Goal: Information Seeking & Learning: Understand process/instructions

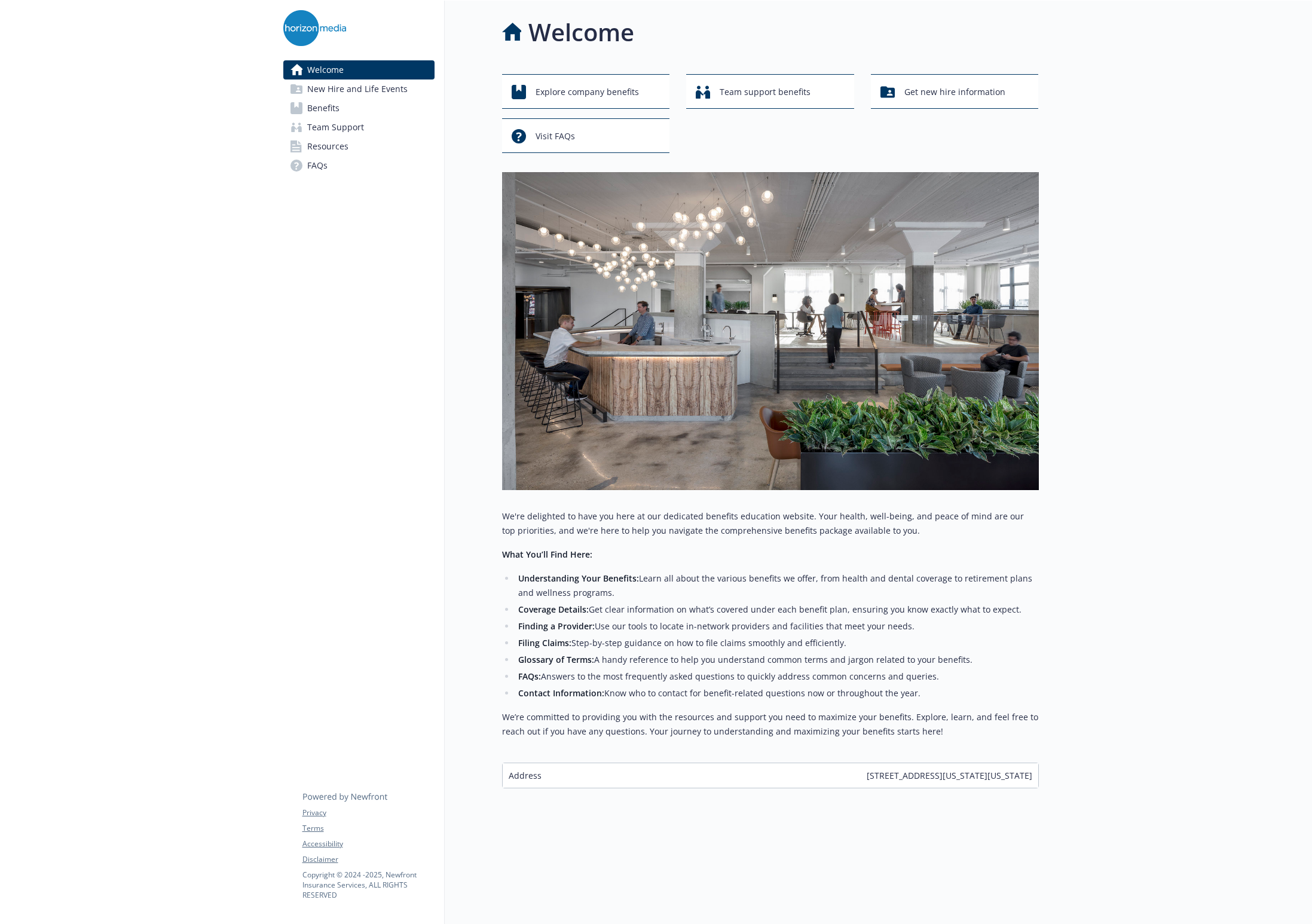
scroll to position [9, 0]
click at [346, 108] on link "Benefits" at bounding box center [359, 108] width 151 height 20
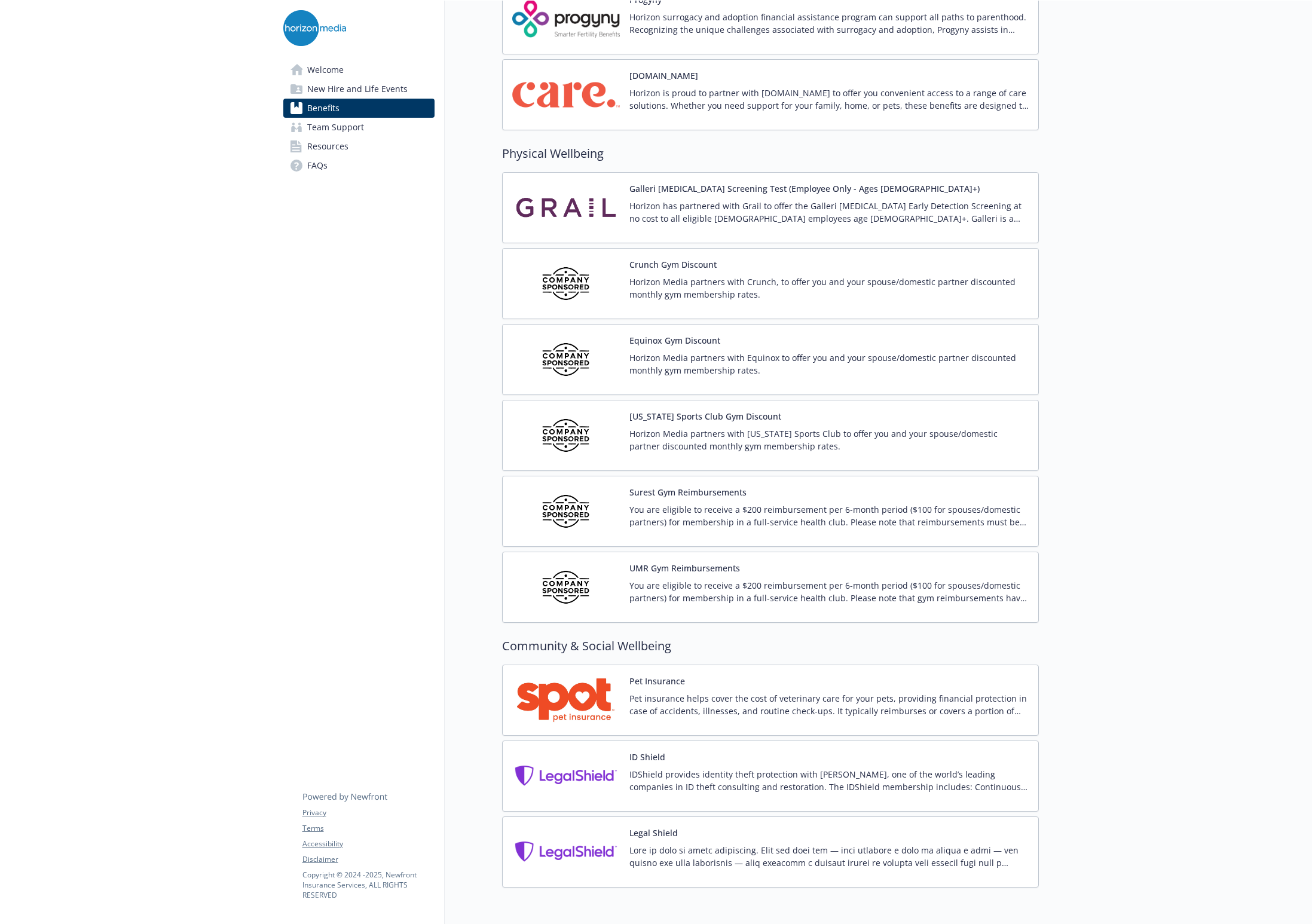
scroll to position [2565, 0]
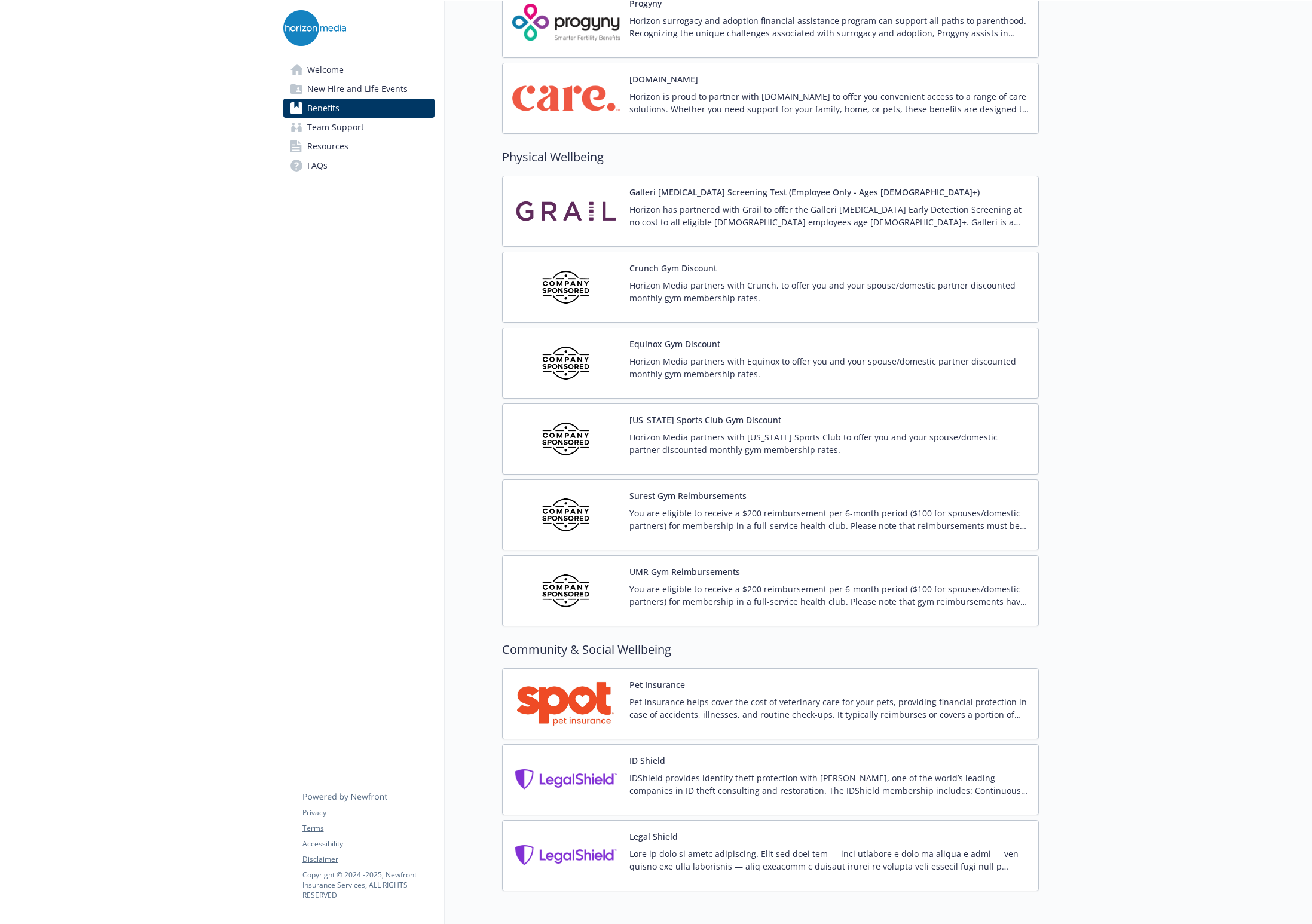
click at [696, 357] on p "Horizon Media partners with Equinox to offer you and your spouse/domestic partn…" at bounding box center [829, 368] width 400 height 25
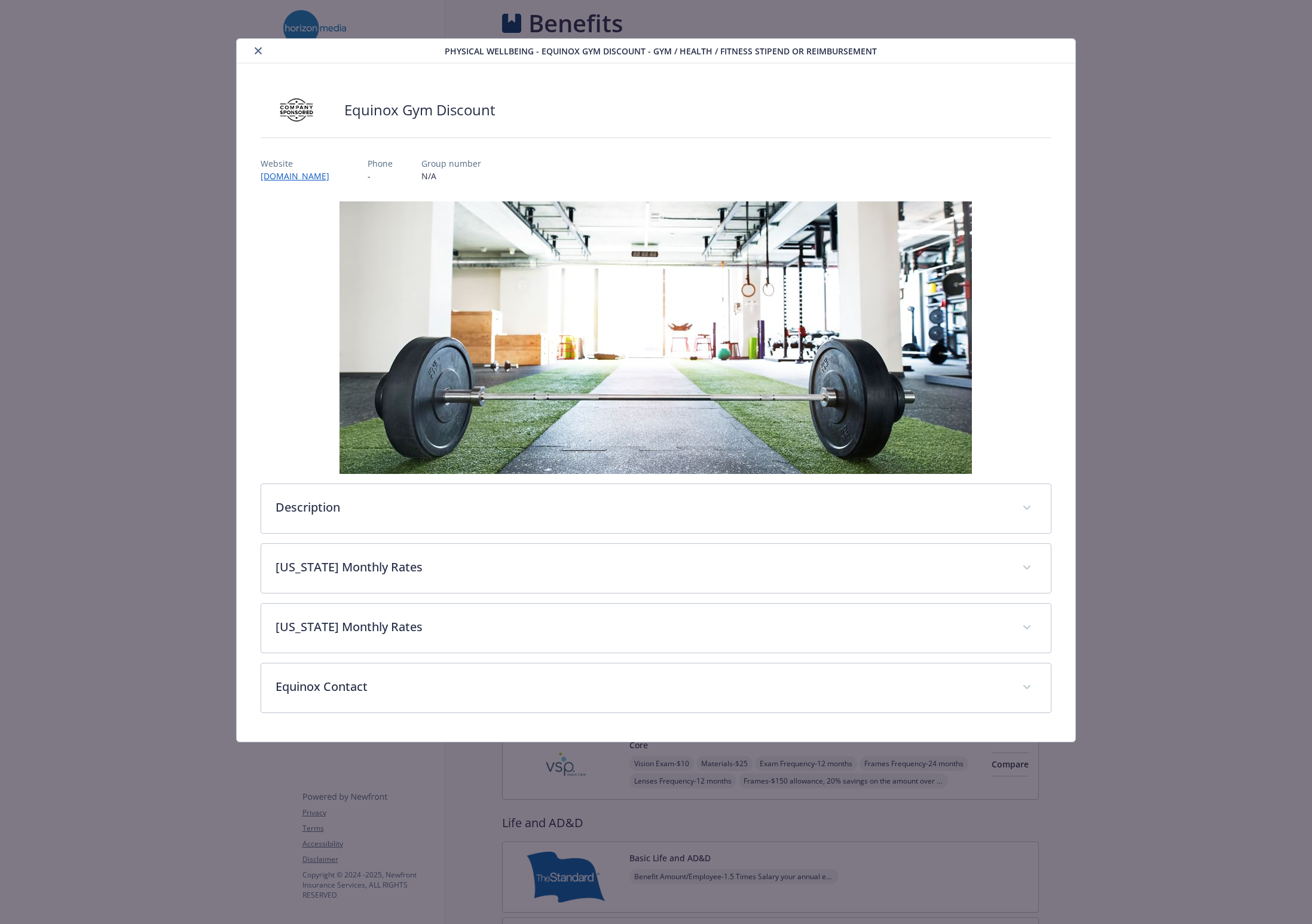
scroll to position [2565, 0]
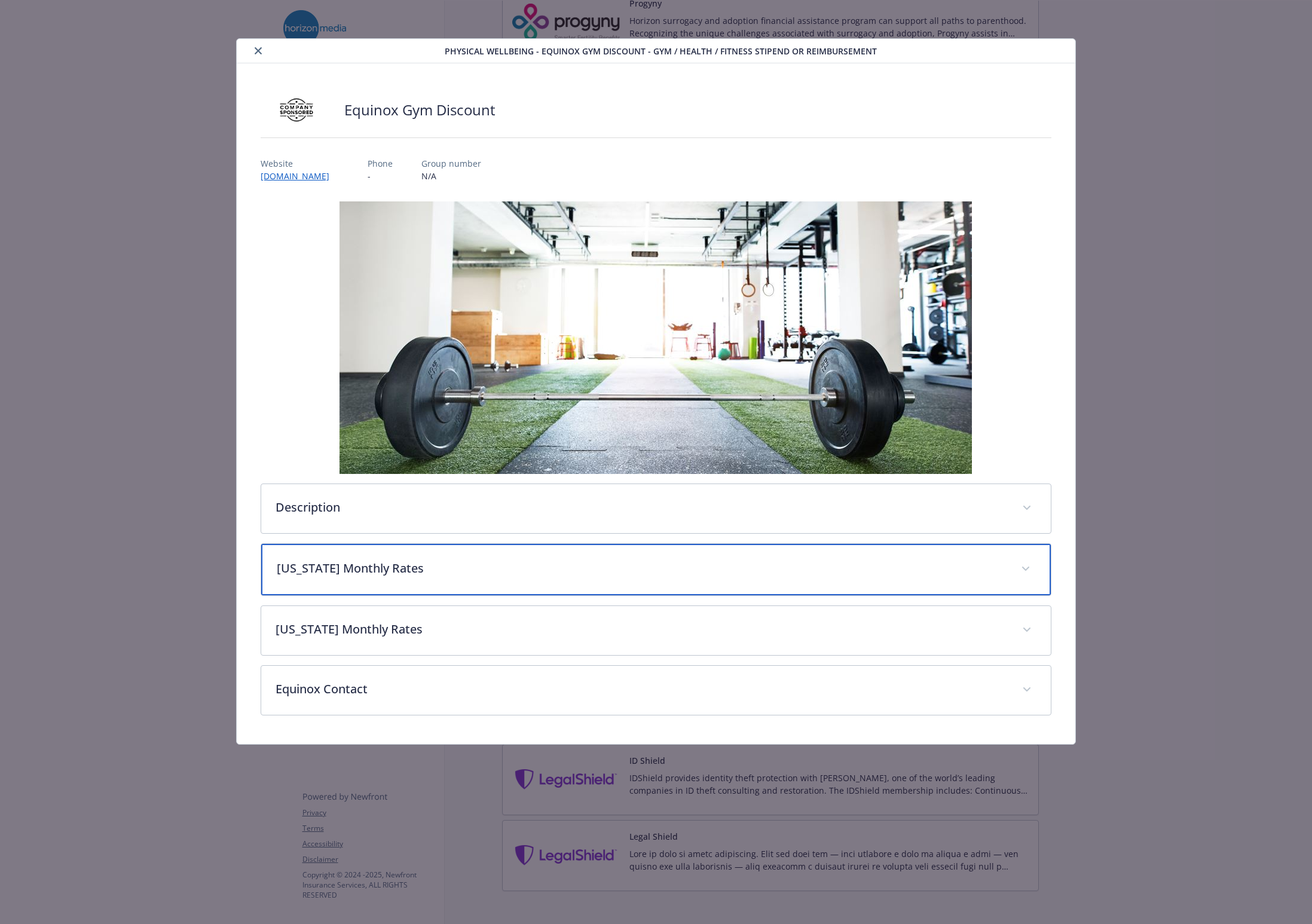
click at [884, 591] on div "[US_STATE] Monthly Rates" at bounding box center [656, 570] width 790 height 52
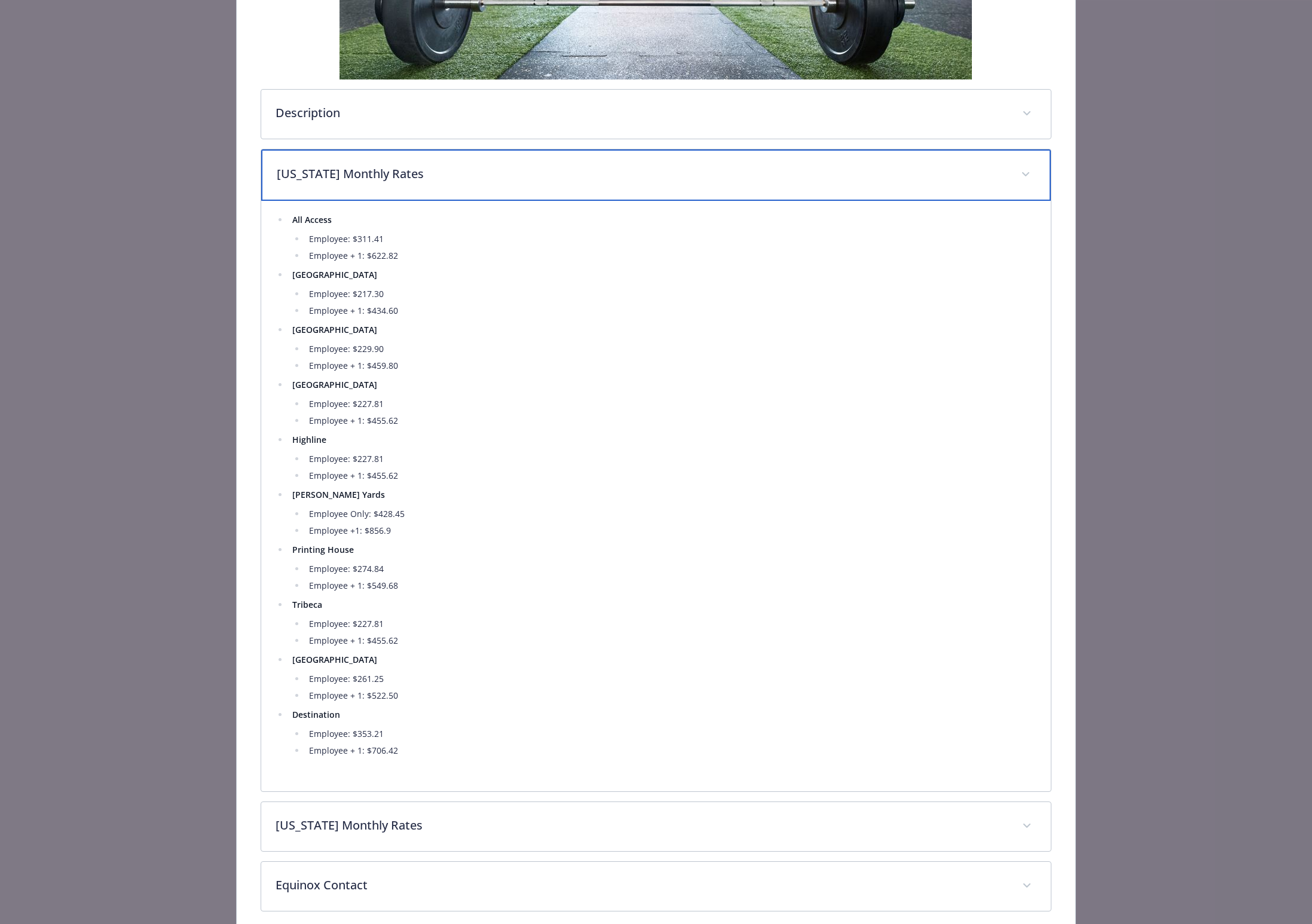
scroll to position [389, 0]
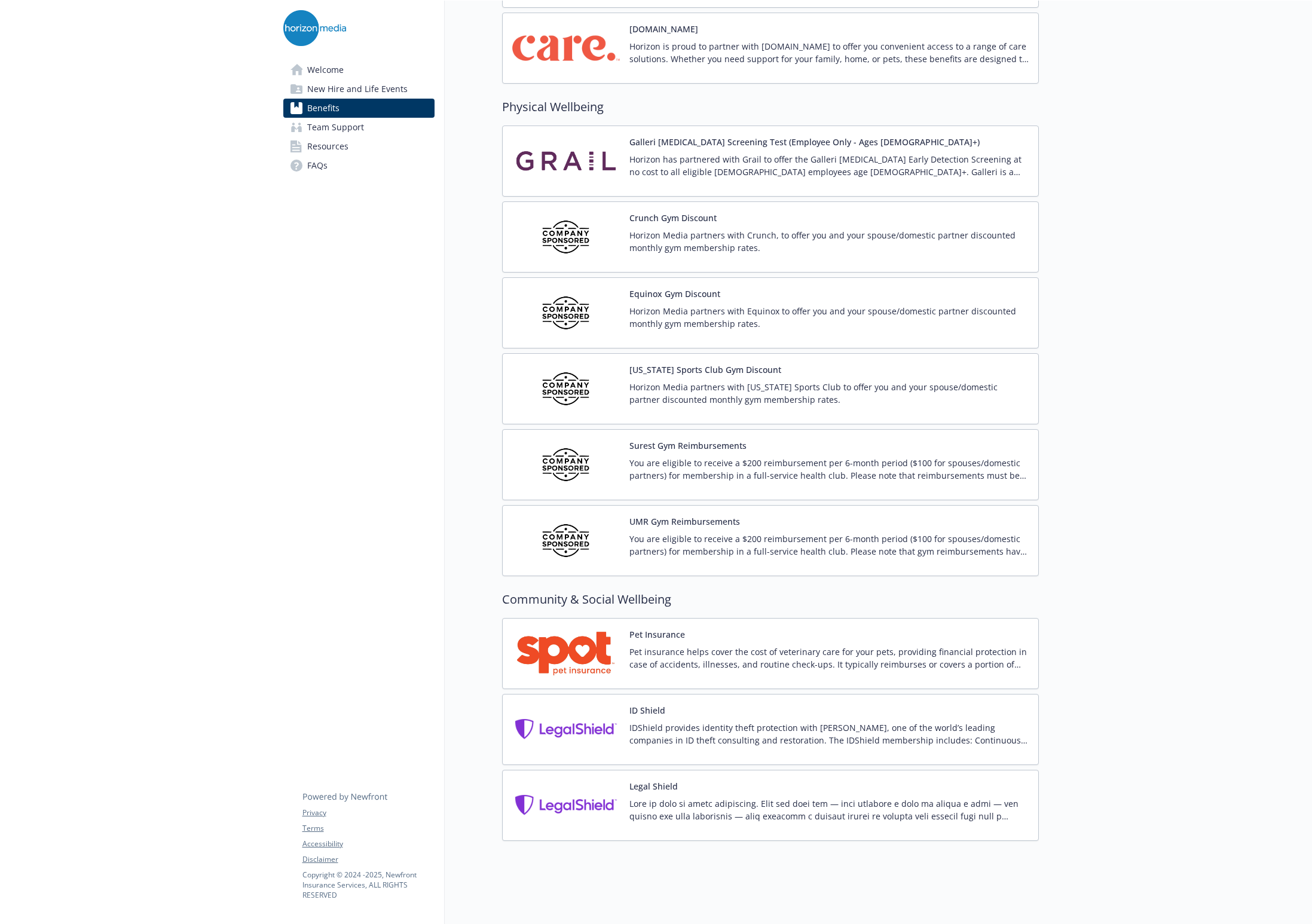
scroll to position [2628, 0]
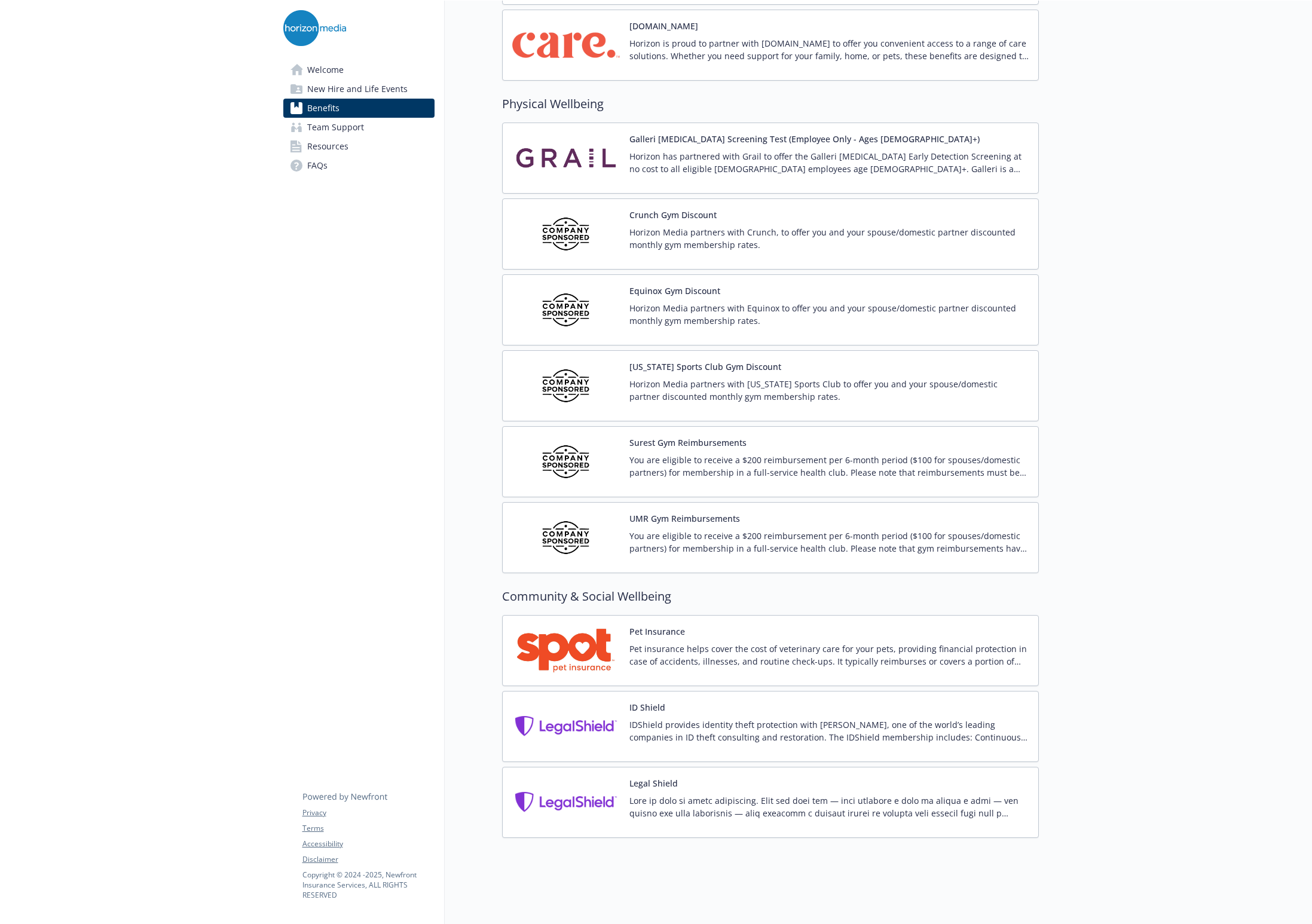
click at [685, 456] on p "You are eligible to receive a $200 reimbursement per 6-month period ($100 for s…" at bounding box center [829, 466] width 400 height 25
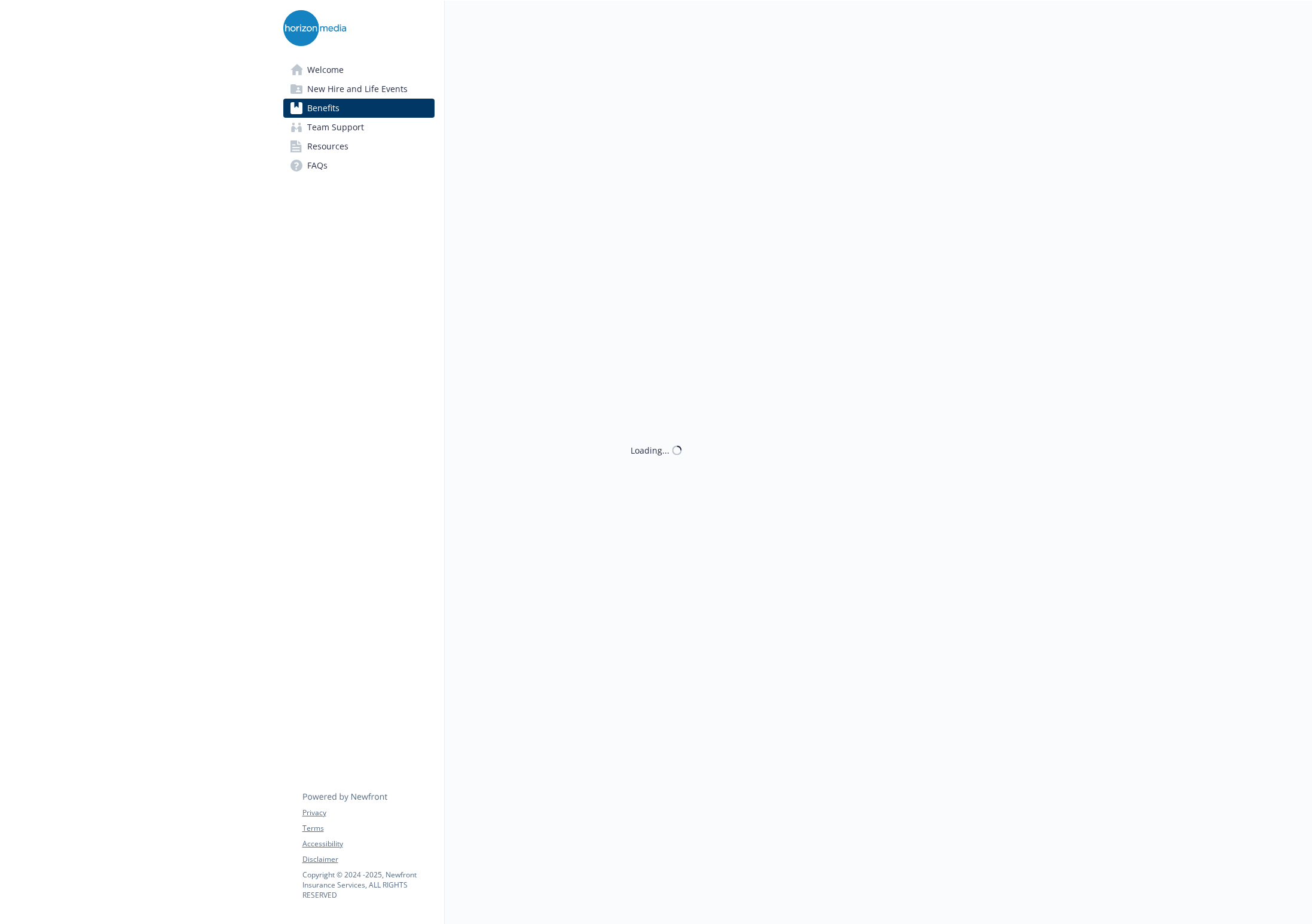
scroll to position [2628, 0]
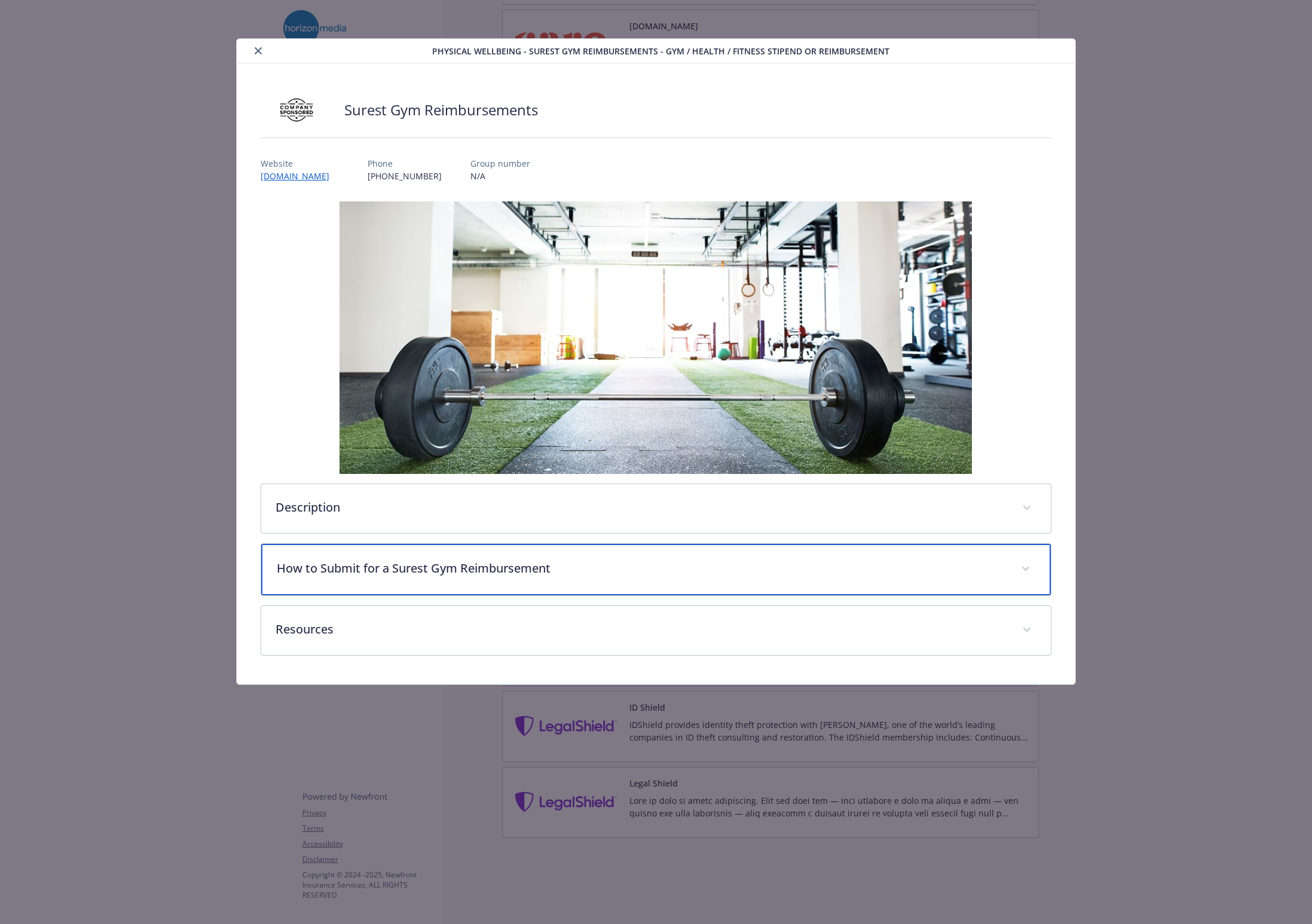
click at [624, 566] on p "How to Submit for a Surest Gym Reimbursement" at bounding box center [642, 568] width 730 height 18
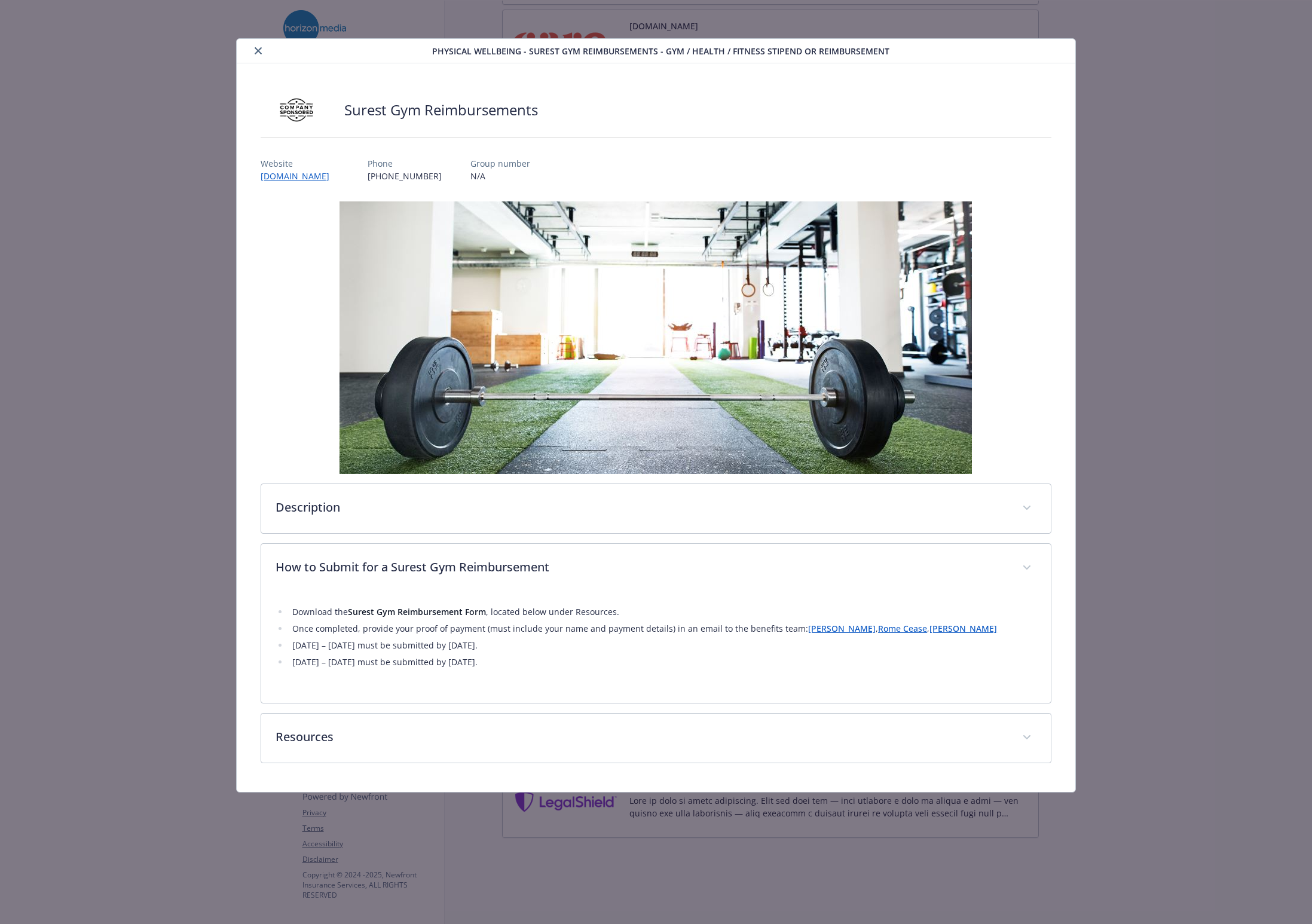
click at [532, 617] on li "Download the Surest Gym Reimbursement Form , located below under Resources." at bounding box center [663, 612] width 748 height 14
click at [478, 629] on li "Once completed, provide your proof of payment (must include your name and payme…" at bounding box center [663, 628] width 748 height 14
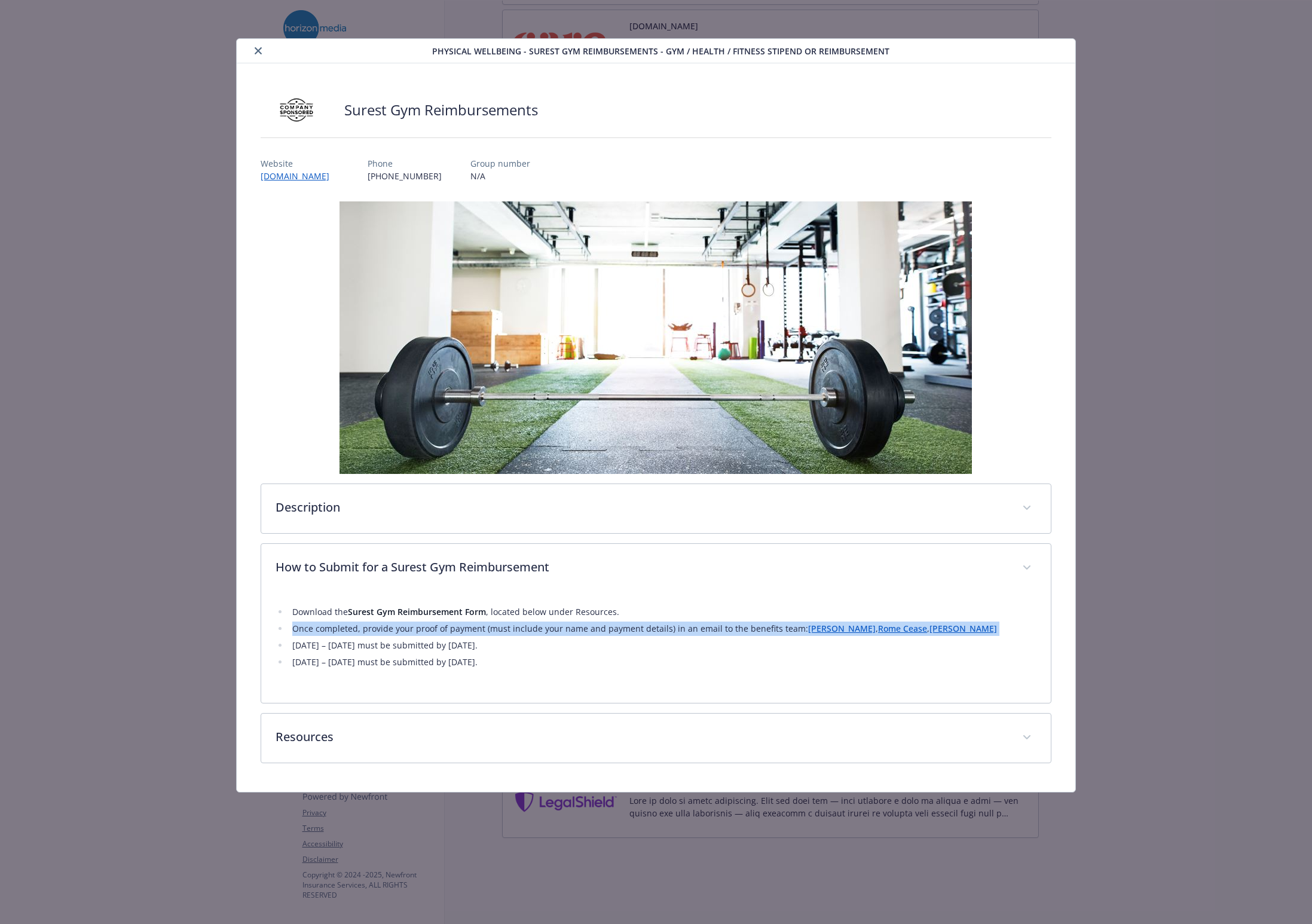
click at [478, 629] on li "Once completed, provide your proof of payment (must include your name and payme…" at bounding box center [663, 628] width 748 height 14
drag, startPoint x: 611, startPoint y: 682, endPoint x: 268, endPoint y: 585, distance: 356.5
click at [268, 585] on div "How to Submit for a Surest Gym Reimbursement Download the Surest Gym Reimbursem…" at bounding box center [656, 623] width 791 height 160
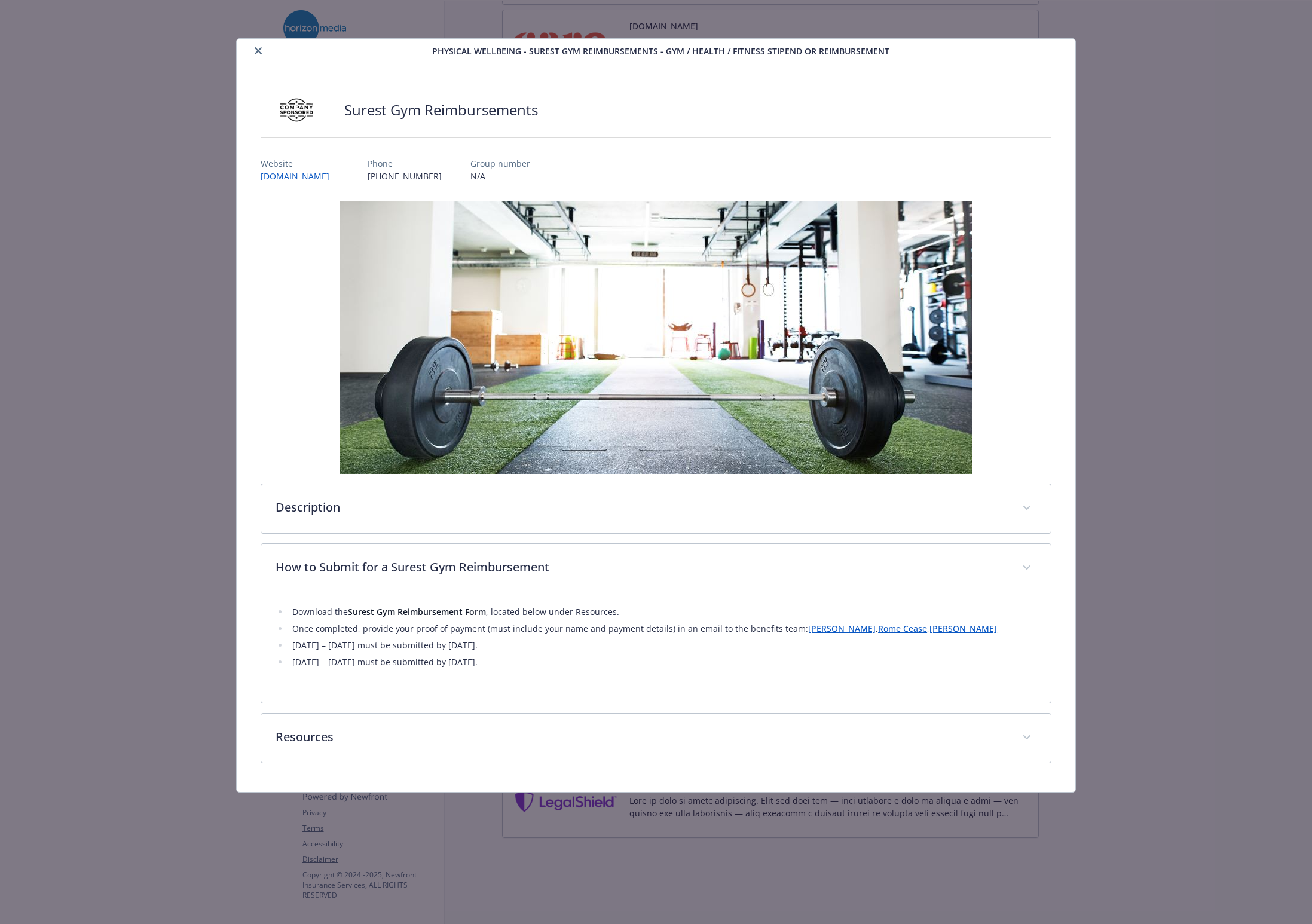
click at [425, 670] on div "Download the Surest Gym Reimbursement Form , located below under Resources. Onc…" at bounding box center [656, 641] width 761 height 96
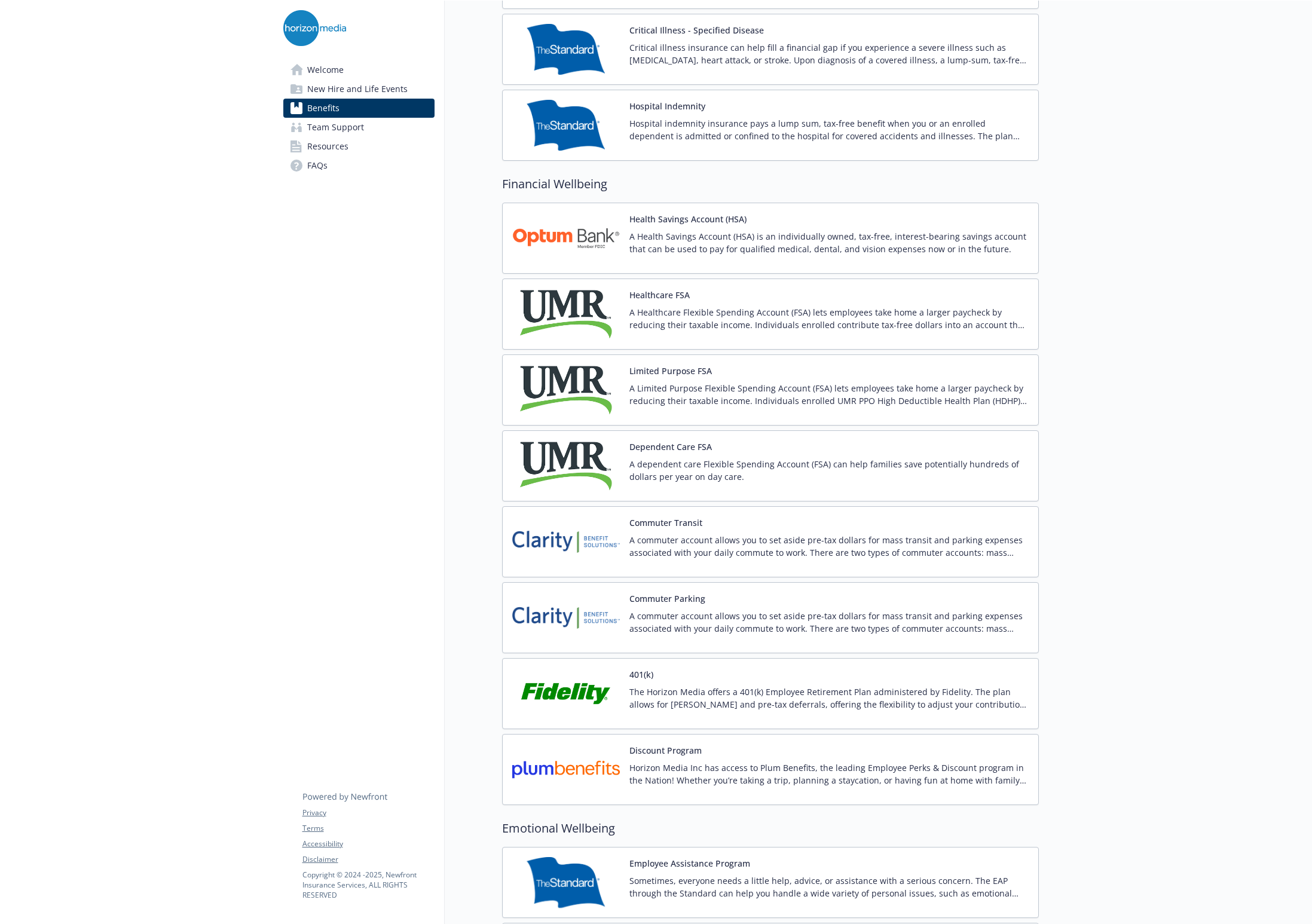
scroll to position [1432, 0]
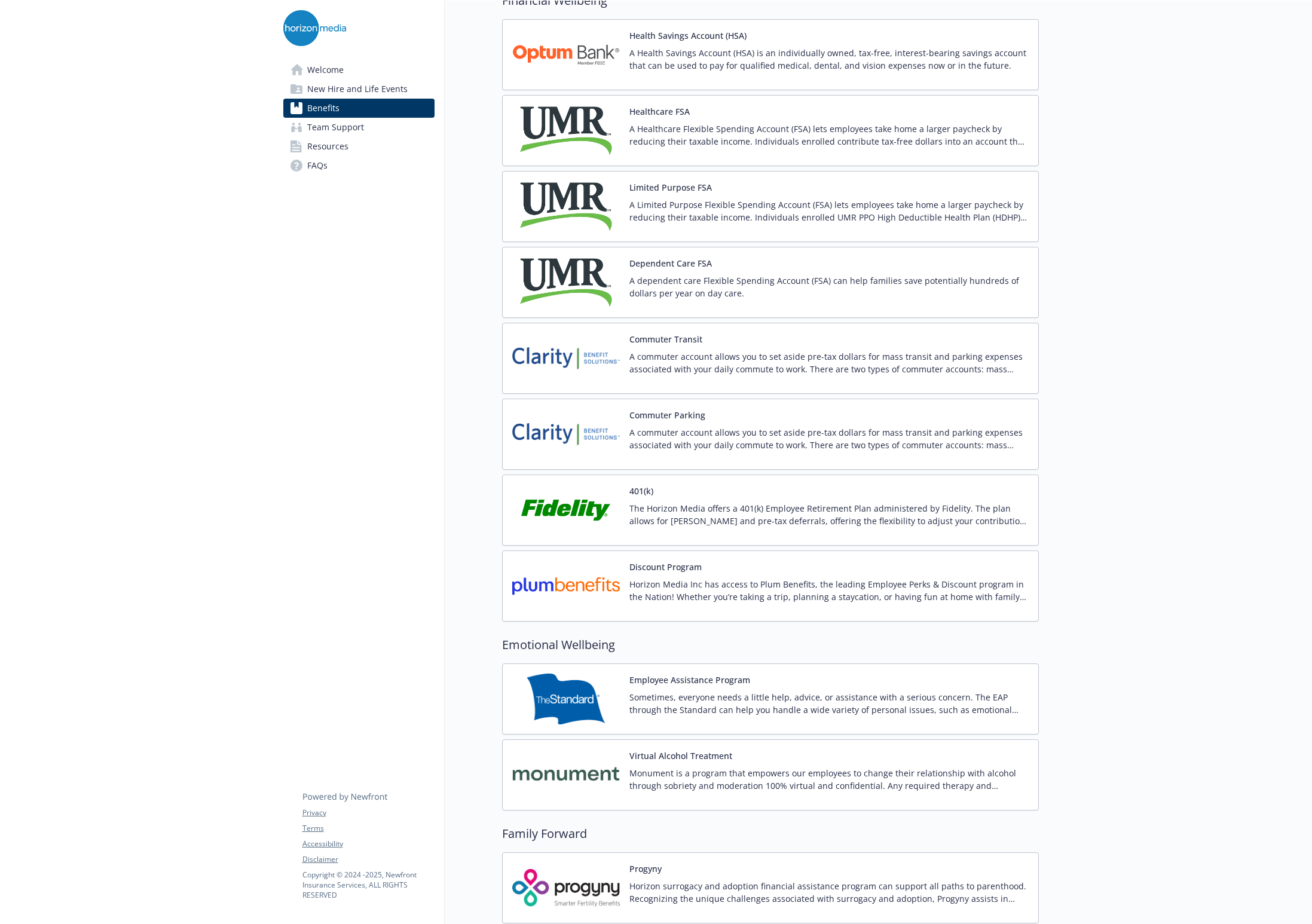
click at [657, 569] on button "Discount Program" at bounding box center [665, 567] width 73 height 12
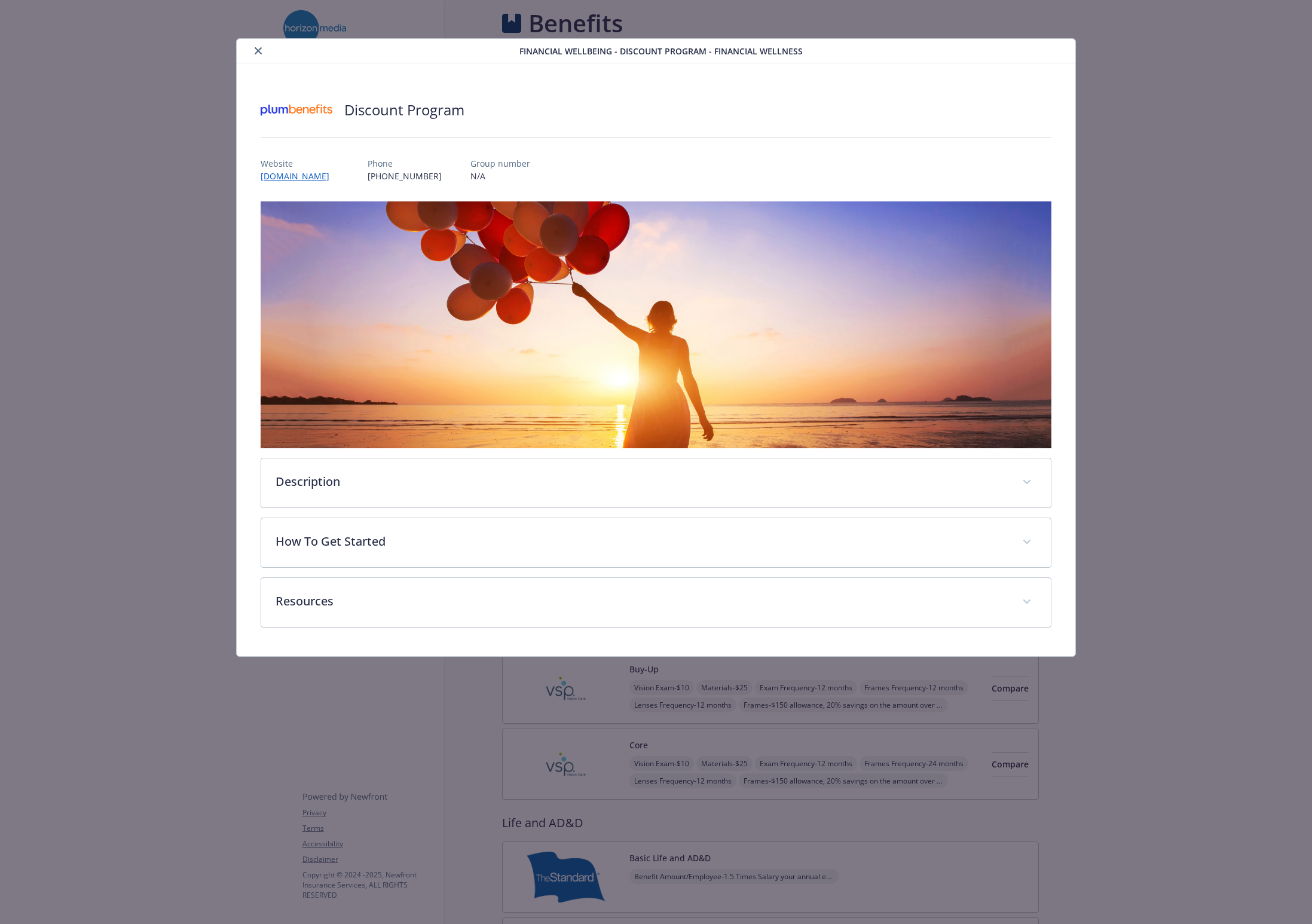
scroll to position [1701, 0]
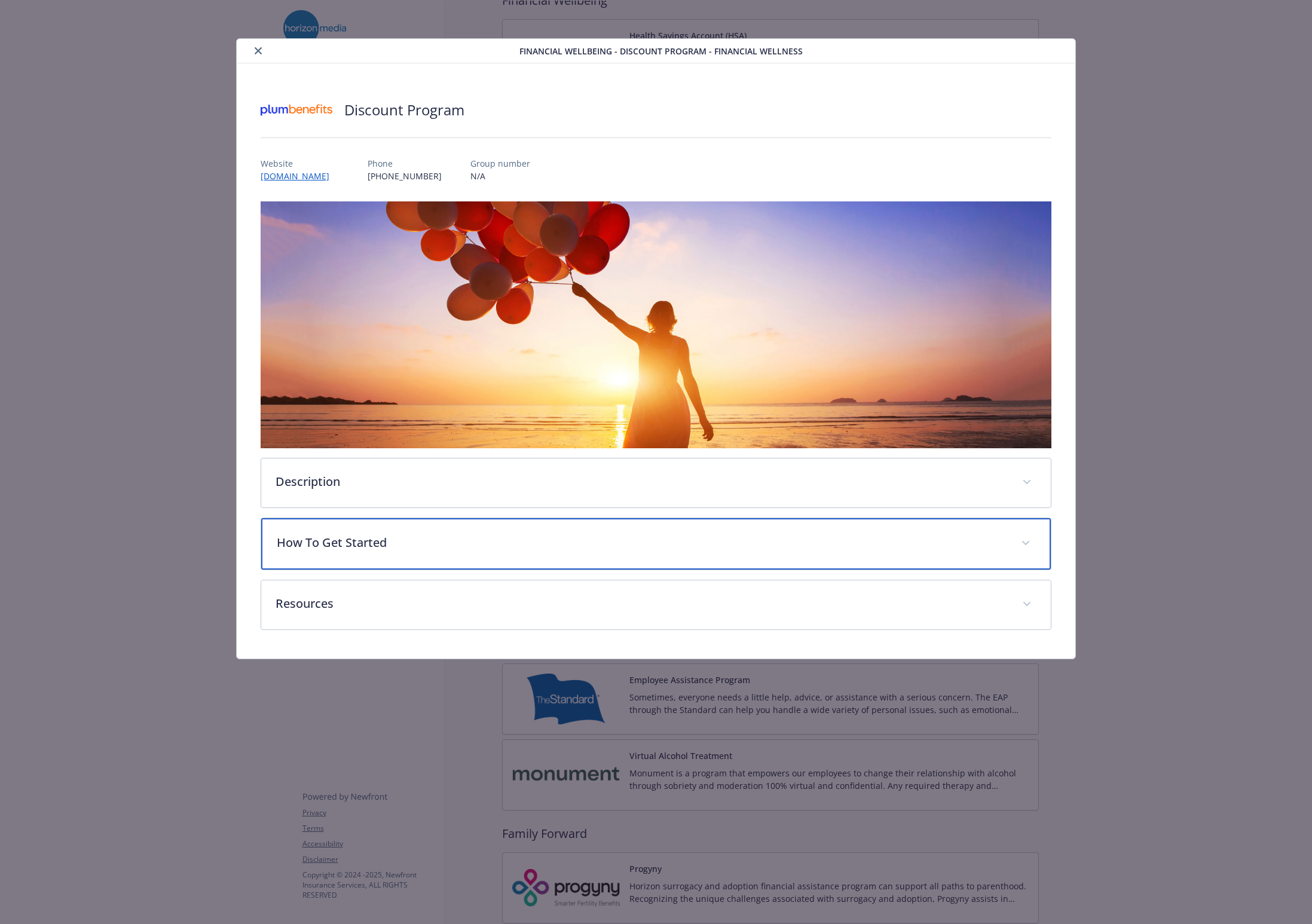
click at [389, 540] on p "How To Get Started" at bounding box center [642, 542] width 730 height 18
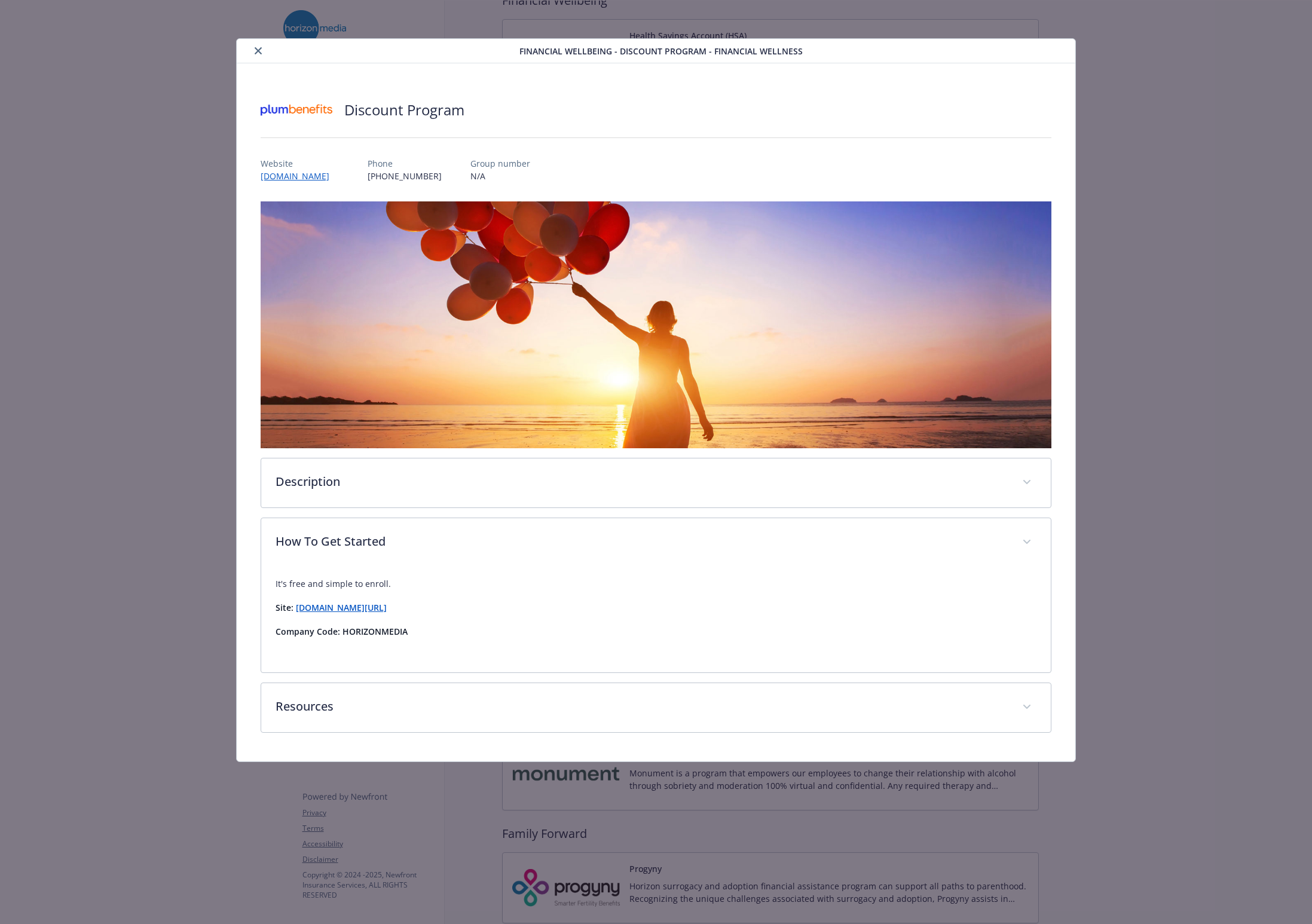
click at [358, 607] on strong "[DOMAIN_NAME][URL]" at bounding box center [341, 607] width 91 height 12
click at [255, 49] on icon "close" at bounding box center [258, 50] width 7 height 7
